Goal: Task Accomplishment & Management: Use online tool/utility

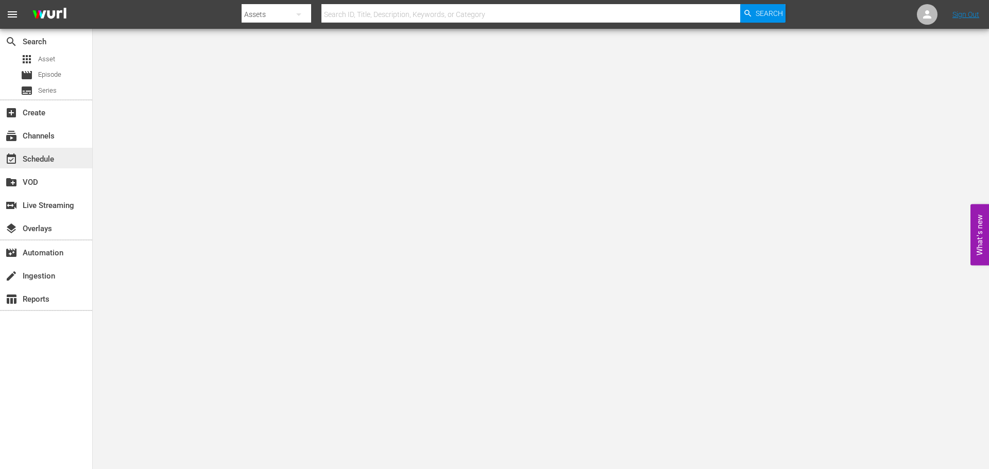
click at [41, 159] on div "event_available Schedule" at bounding box center [29, 157] width 58 height 9
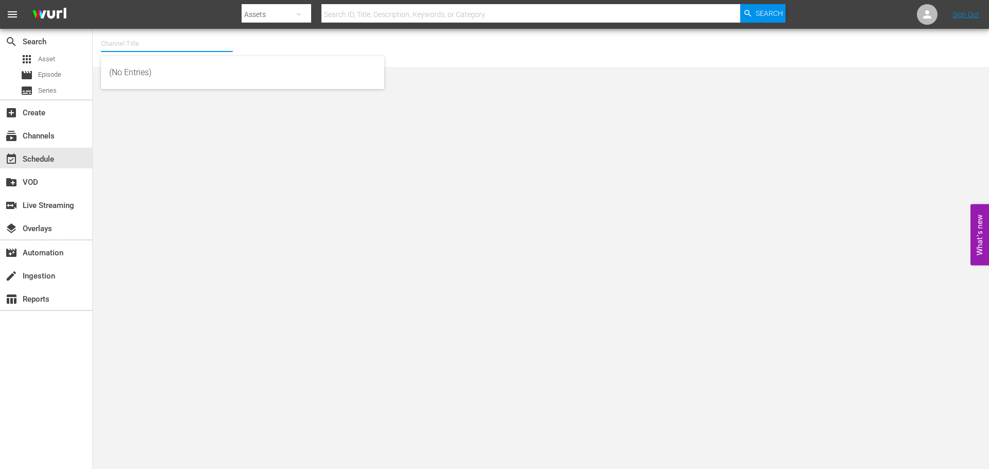
click at [115, 46] on input "text" at bounding box center [167, 43] width 132 height 25
click at [235, 63] on div "Scares by [PERSON_NAME] (1566 - amc_scaresbyshudder_1)" at bounding box center [242, 72] width 267 height 25
type input "Scares by [PERSON_NAME] (1566 - amc_scaresbyshudder_1)"
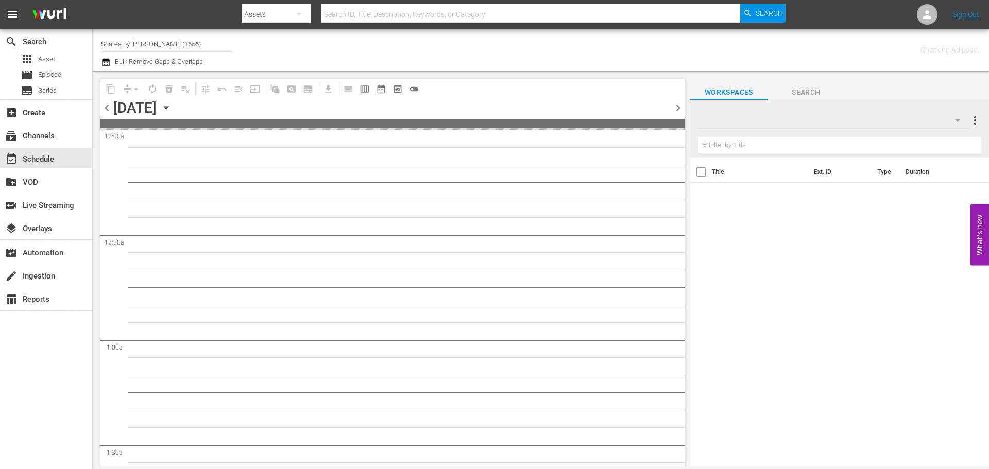
click at [172, 104] on icon "button" at bounding box center [166, 107] width 11 height 11
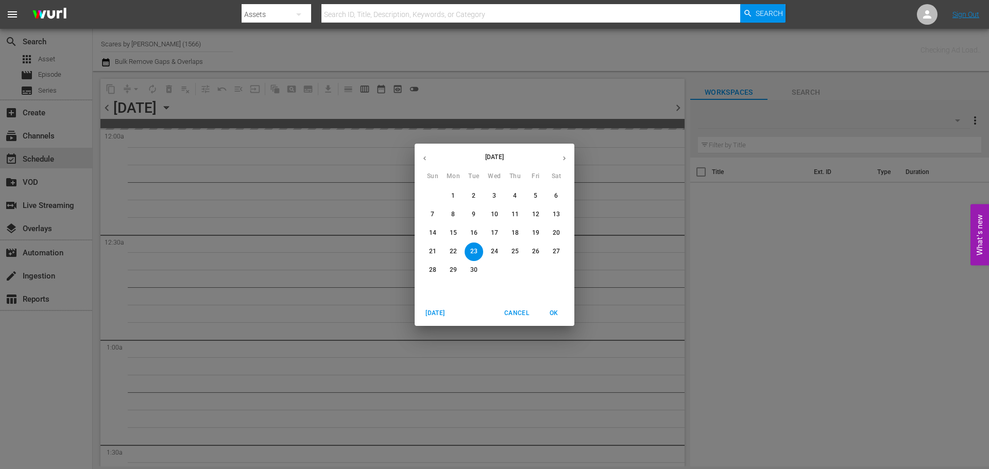
click at [569, 159] on button "button" at bounding box center [564, 158] width 20 height 20
click at [531, 269] on span "31" at bounding box center [535, 270] width 19 height 9
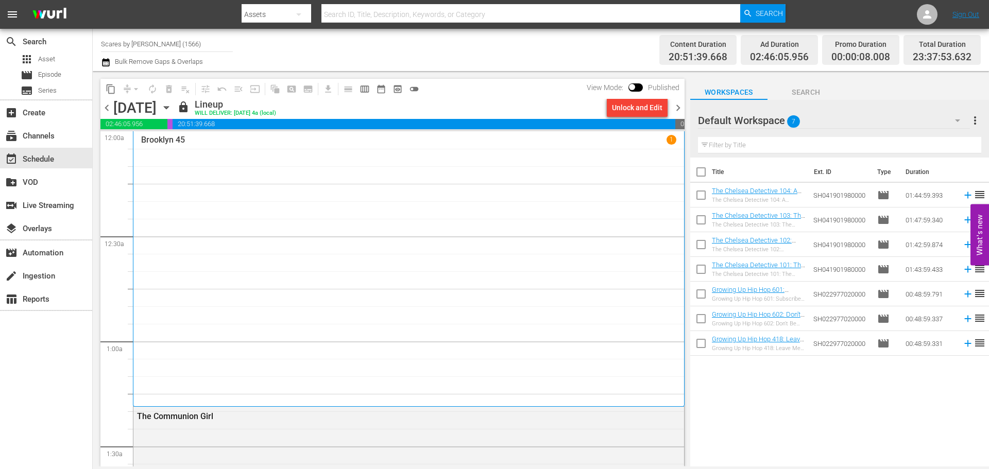
click at [678, 106] on span "chevron_right" at bounding box center [678, 107] width 13 height 13
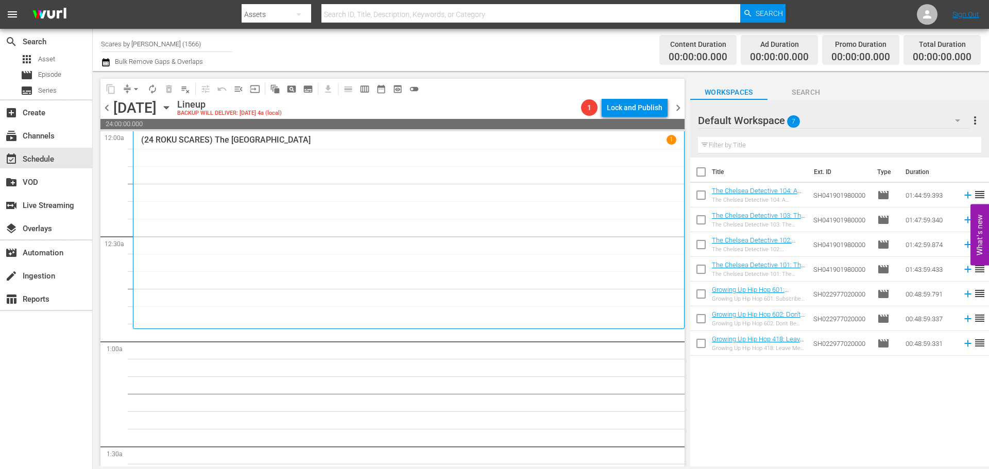
click at [232, 210] on div "(24 ROKU SCARES) The Amusement Park 1" at bounding box center [408, 230] width 535 height 191
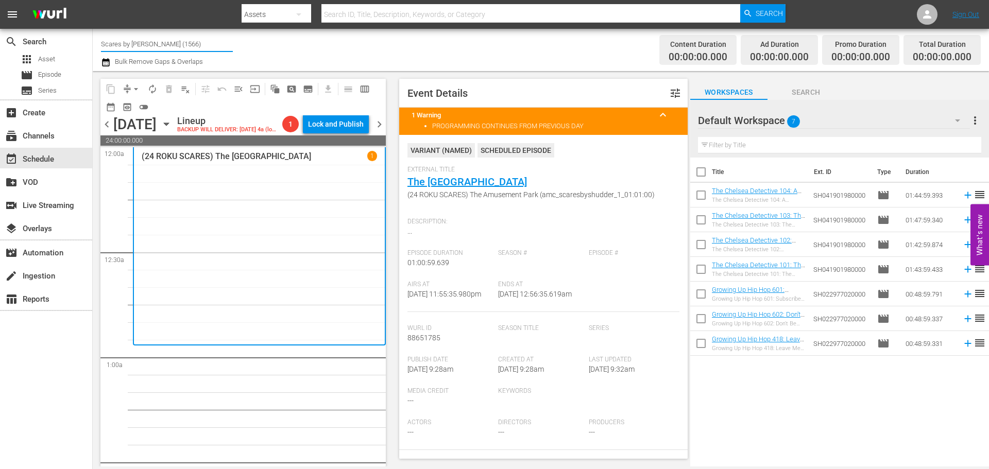
click at [172, 40] on input "Scares by [PERSON_NAME] (1566)" at bounding box center [167, 43] width 132 height 25
click at [185, 45] on input "Scares by [PERSON_NAME] (1566)" at bounding box center [167, 43] width 132 height 25
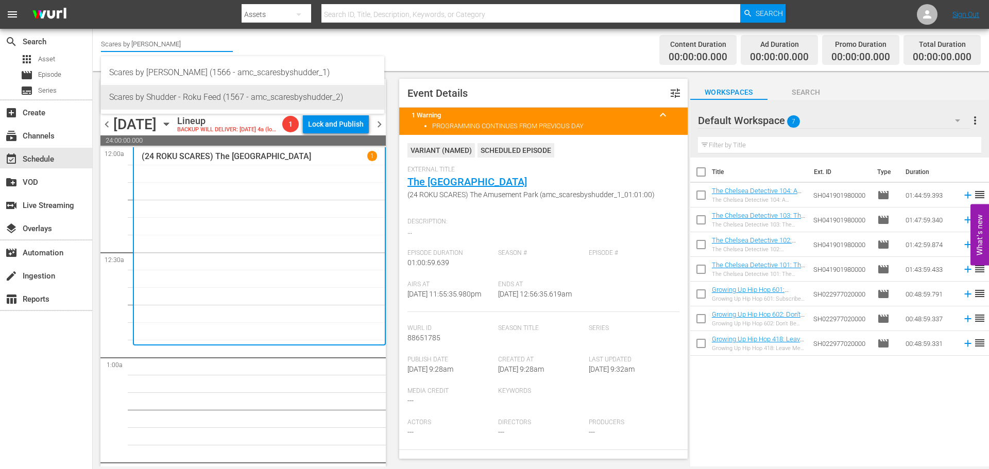
click at [177, 94] on div "Scares by Shudder - Roku Feed (1567 - amc_scaresbyshudder_2)" at bounding box center [242, 97] width 267 height 25
type input "Scares by Shudder - Roku Feed (1567 - amc_scaresbyshudder_2)"
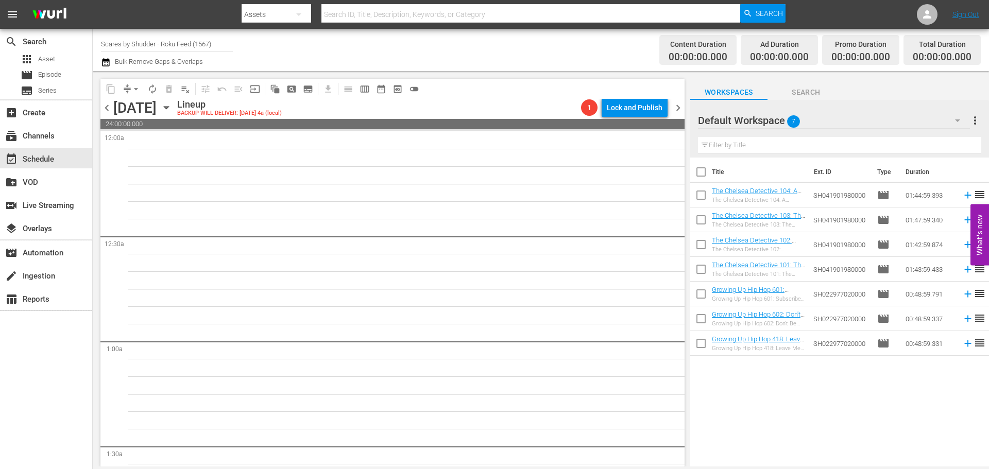
click at [172, 112] on icon "button" at bounding box center [166, 107] width 11 height 11
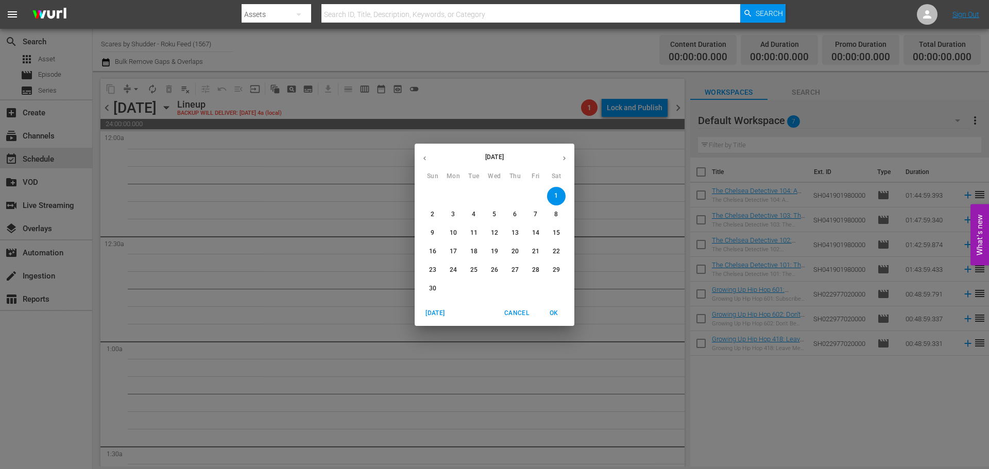
click at [274, 112] on div "[DATE] Sun Mon Tue Wed Thu Fri Sat 26 27 28 29 30 31 1 2 3 4 5 6 7 8 9 10 11 12…" at bounding box center [494, 234] width 989 height 469
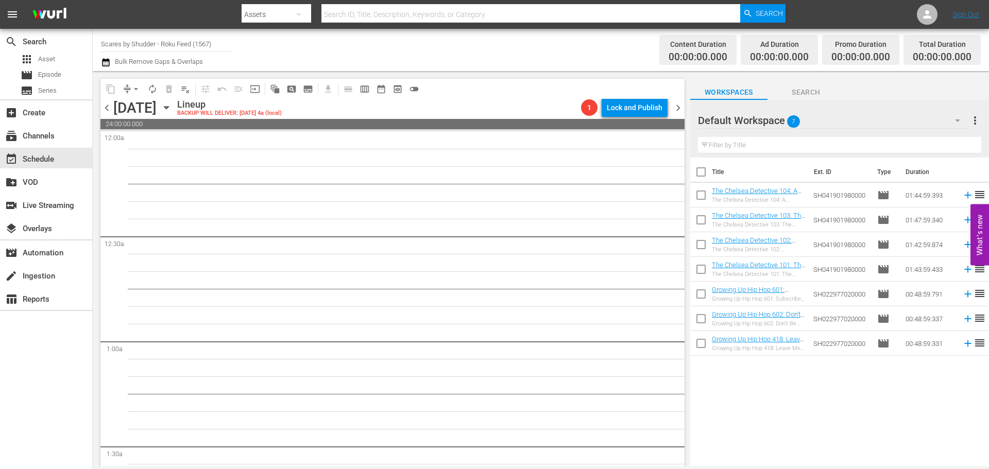
click at [106, 108] on span "chevron_left" at bounding box center [106, 107] width 13 height 13
click at [175, 106] on div "[DATE] [DATE]" at bounding box center [143, 107] width 61 height 17
click at [172, 106] on icon "button" at bounding box center [166, 107] width 11 height 11
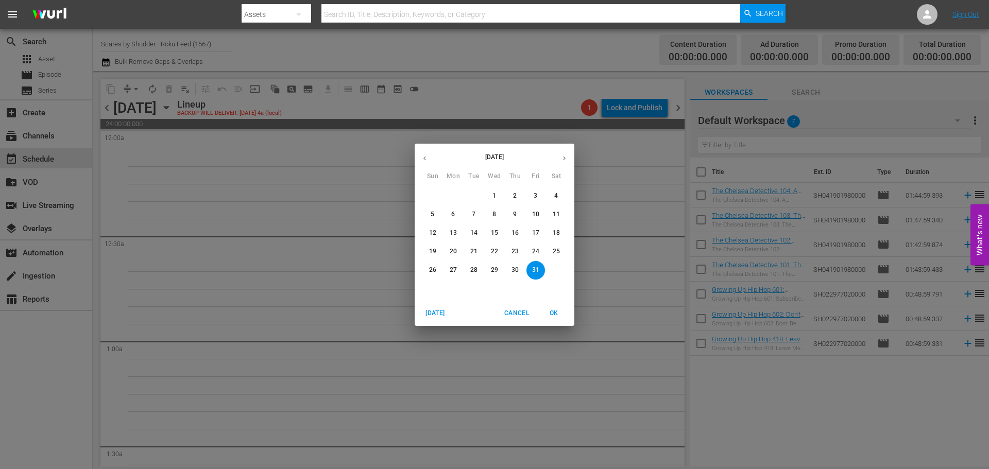
click at [488, 213] on span "8" at bounding box center [494, 214] width 19 height 9
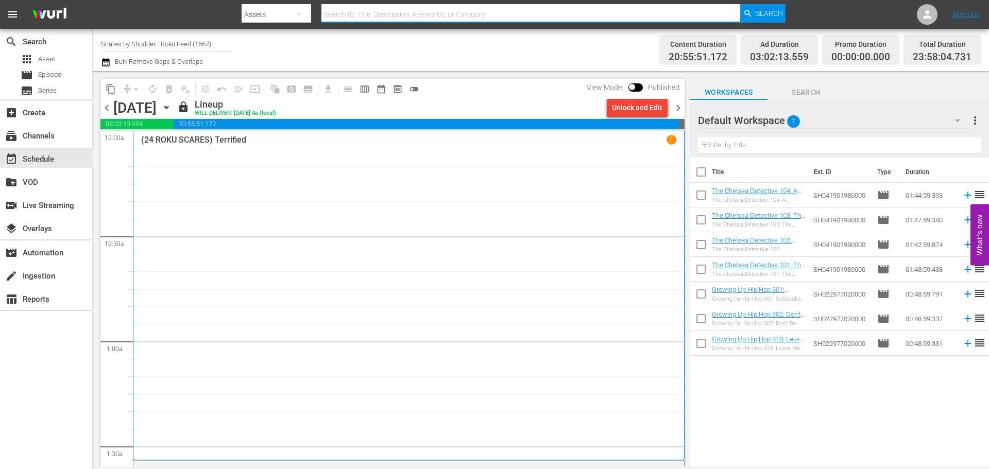
click at [357, 18] on input "text" at bounding box center [530, 14] width 419 height 25
type input "creep tapes"
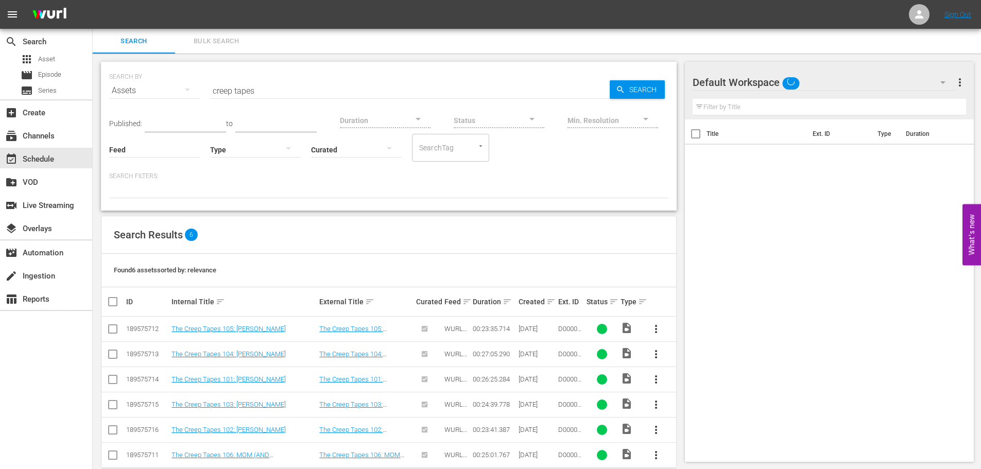
scroll to position [18, 0]
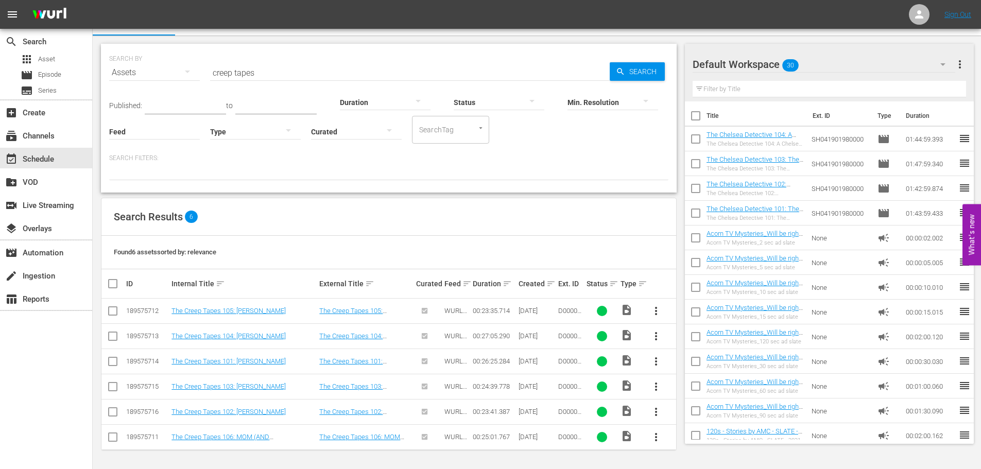
click at [315, 74] on input "creep tapes" at bounding box center [410, 72] width 400 height 25
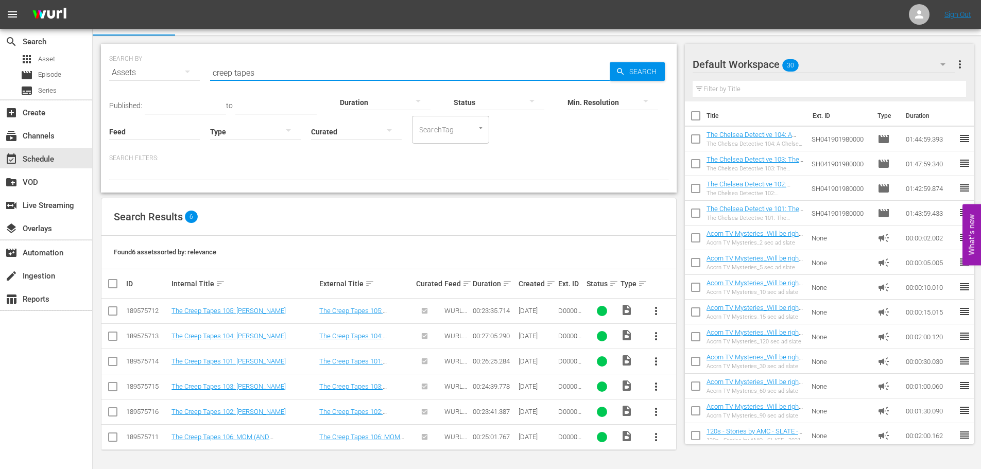
click at [315, 74] on input "creep tapes" at bounding box center [410, 72] width 400 height 25
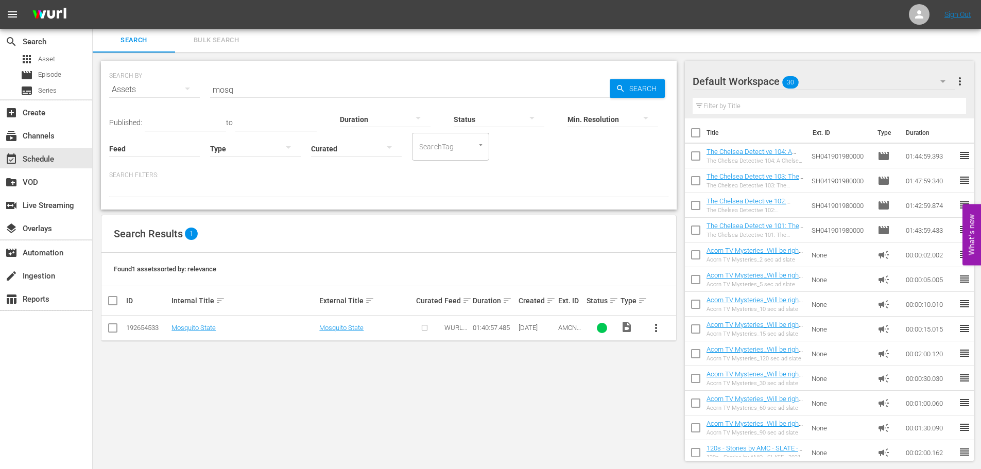
click at [227, 82] on input "mosq" at bounding box center [410, 89] width 400 height 25
click at [241, 89] on input "mosq" at bounding box center [410, 89] width 400 height 25
paste input "Barbarians"
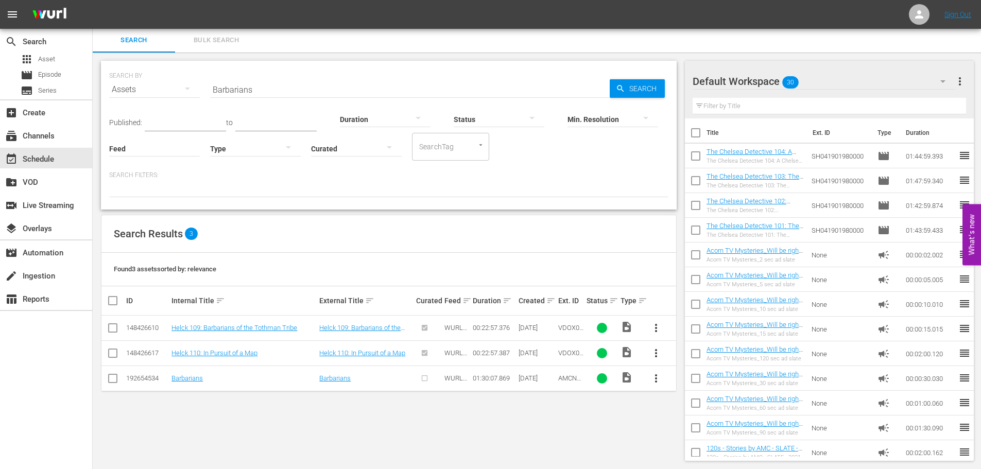
click at [262, 89] on input "Barbarians" at bounding box center [410, 89] width 400 height 25
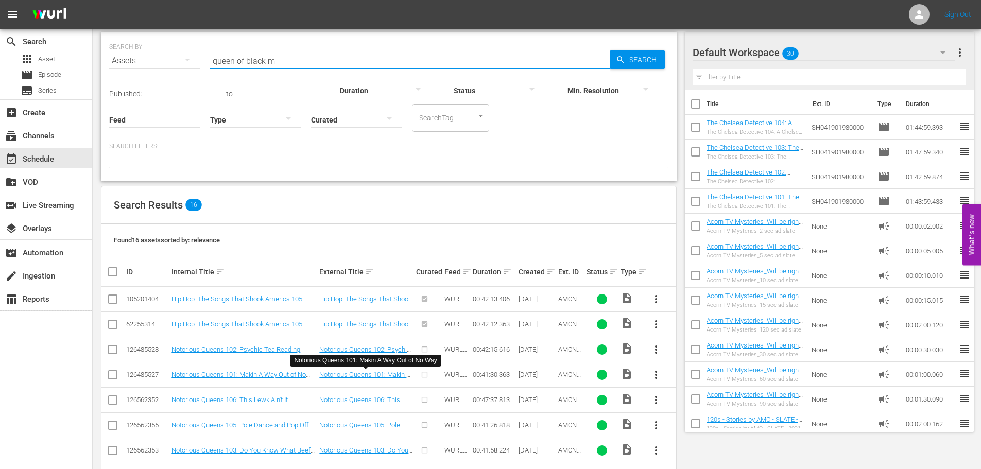
scroll to position [0, 0]
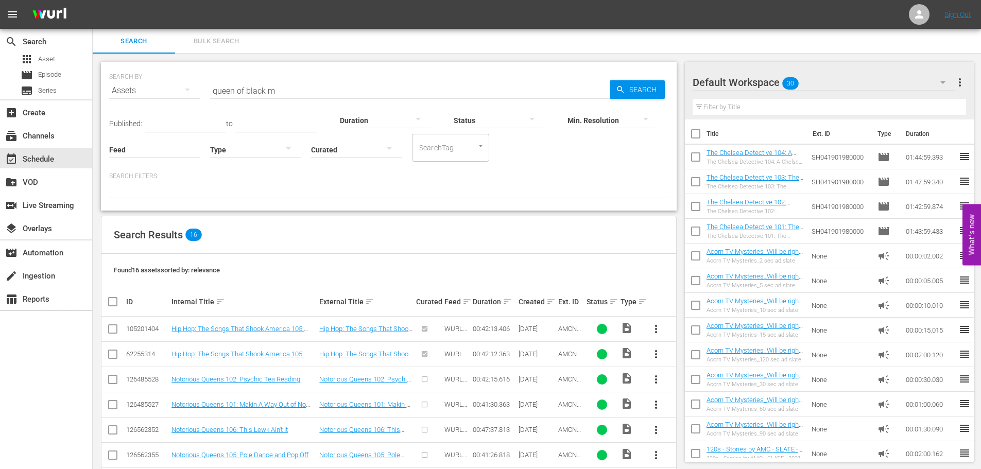
click at [294, 86] on input "queen of black m" at bounding box center [410, 90] width 400 height 25
paste input "Queen Of Black Magic"
click at [643, 88] on span "Search" at bounding box center [645, 89] width 40 height 19
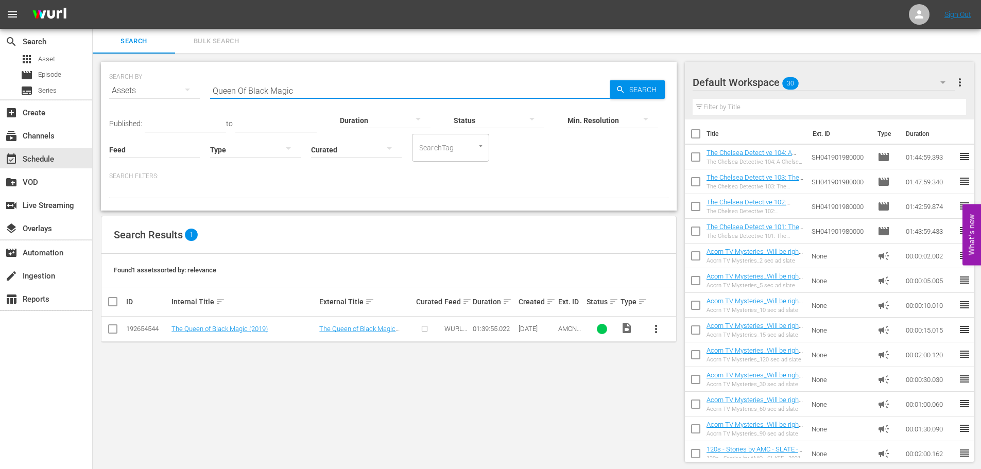
click at [303, 85] on input "Queen Of Black Magic" at bounding box center [410, 90] width 400 height 25
click at [303, 85] on input "[PERSON_NAME]'s war" at bounding box center [410, 90] width 400 height 25
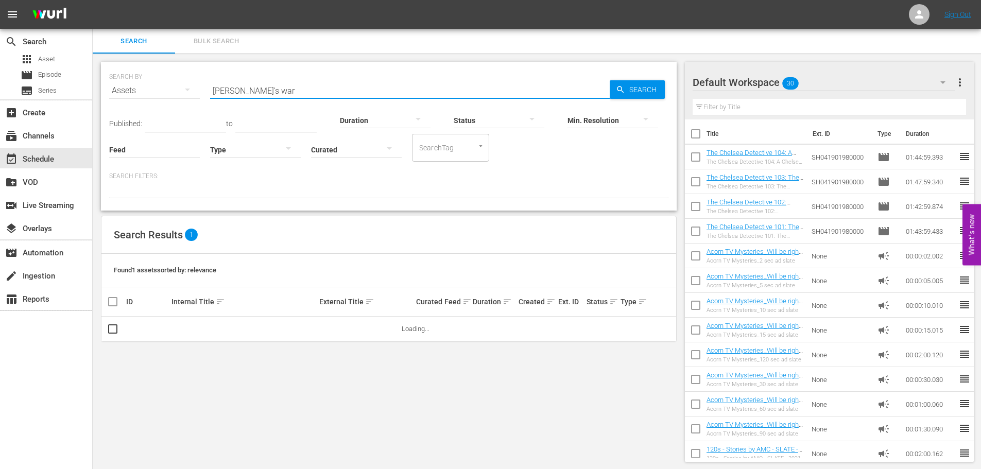
click at [303, 85] on input "[PERSON_NAME]'s war" at bounding box center [410, 90] width 400 height 25
type input "red king"
